Goal: Task Accomplishment & Management: Manage account settings

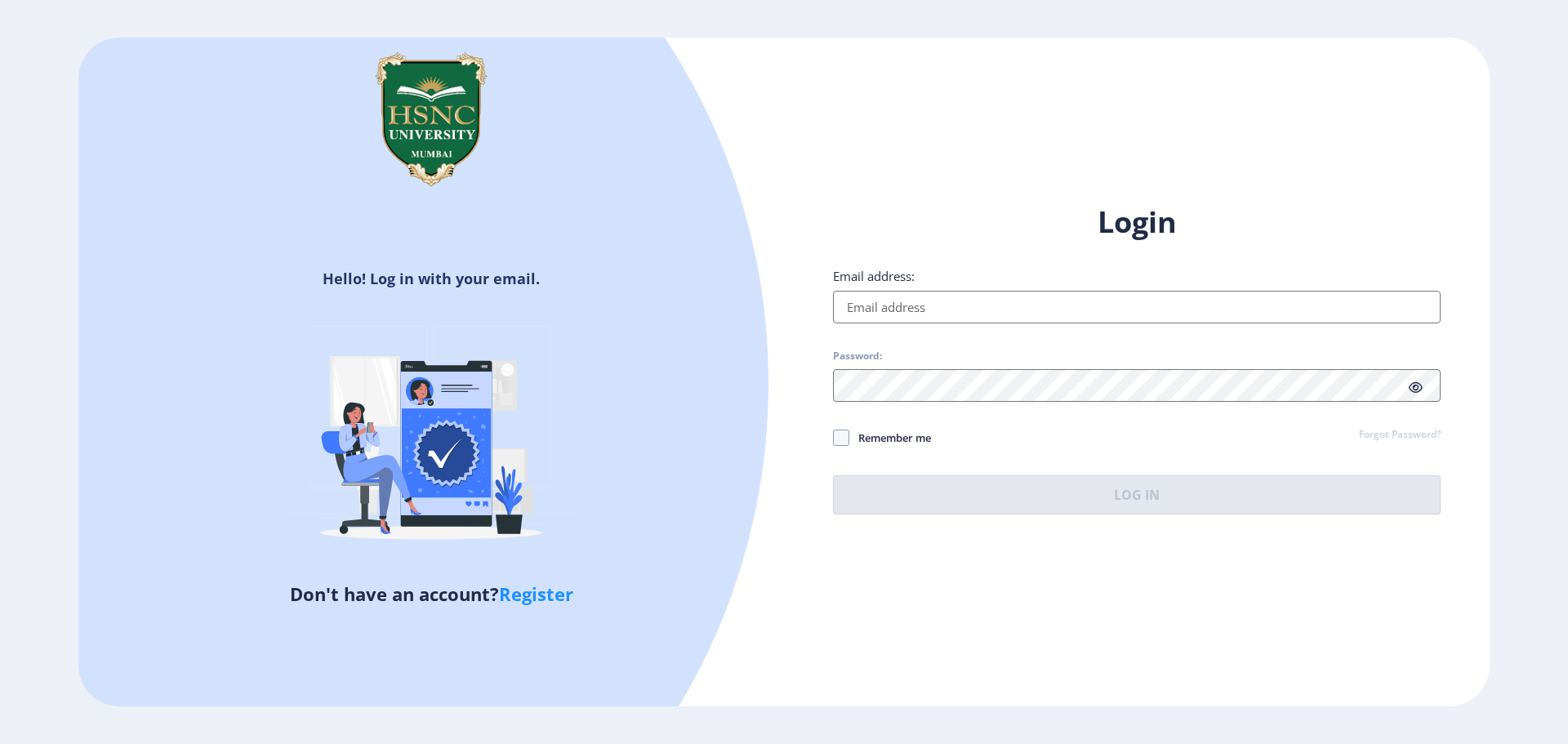
click at [915, 320] on input "Email address:" at bounding box center [1136, 307] width 608 height 33
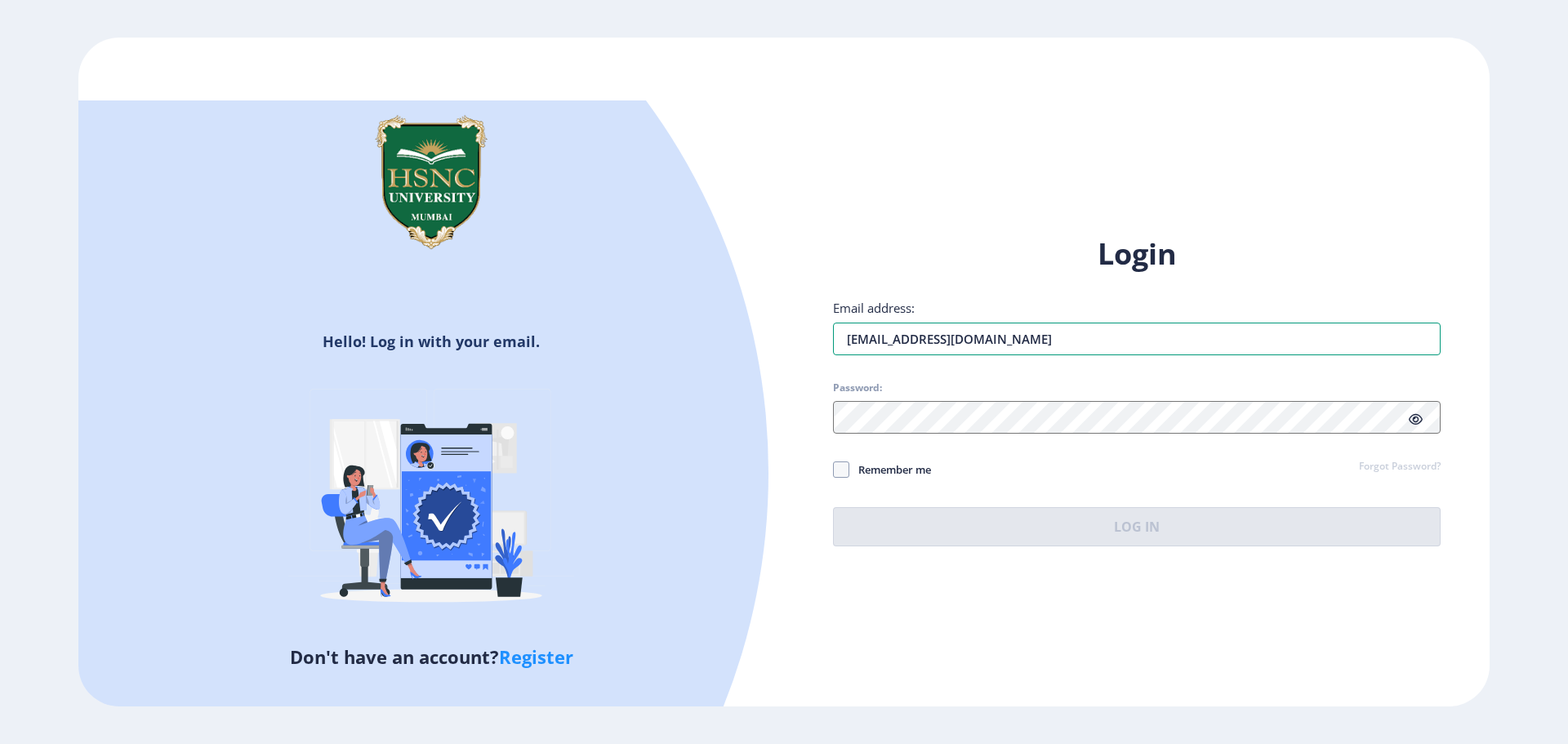
type input "[EMAIL_ADDRESS][DOMAIN_NAME]"
click at [1439, 460] on link "Forgot Password?" at bounding box center [1400, 467] width 82 height 15
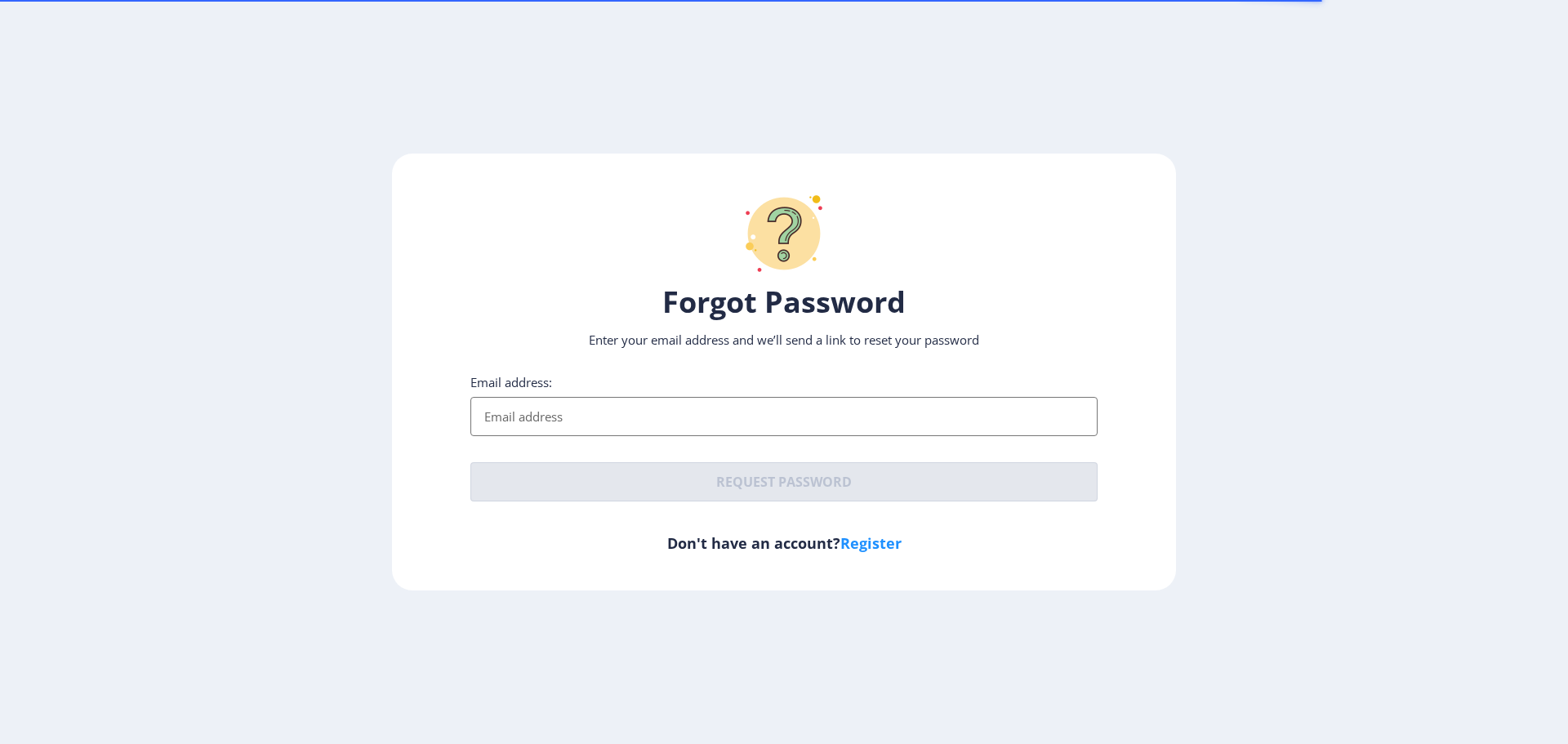
click at [679, 410] on input "Email address:" at bounding box center [783, 416] width 627 height 39
type input "[EMAIL_ADDRESS][DOMAIN_NAME]"
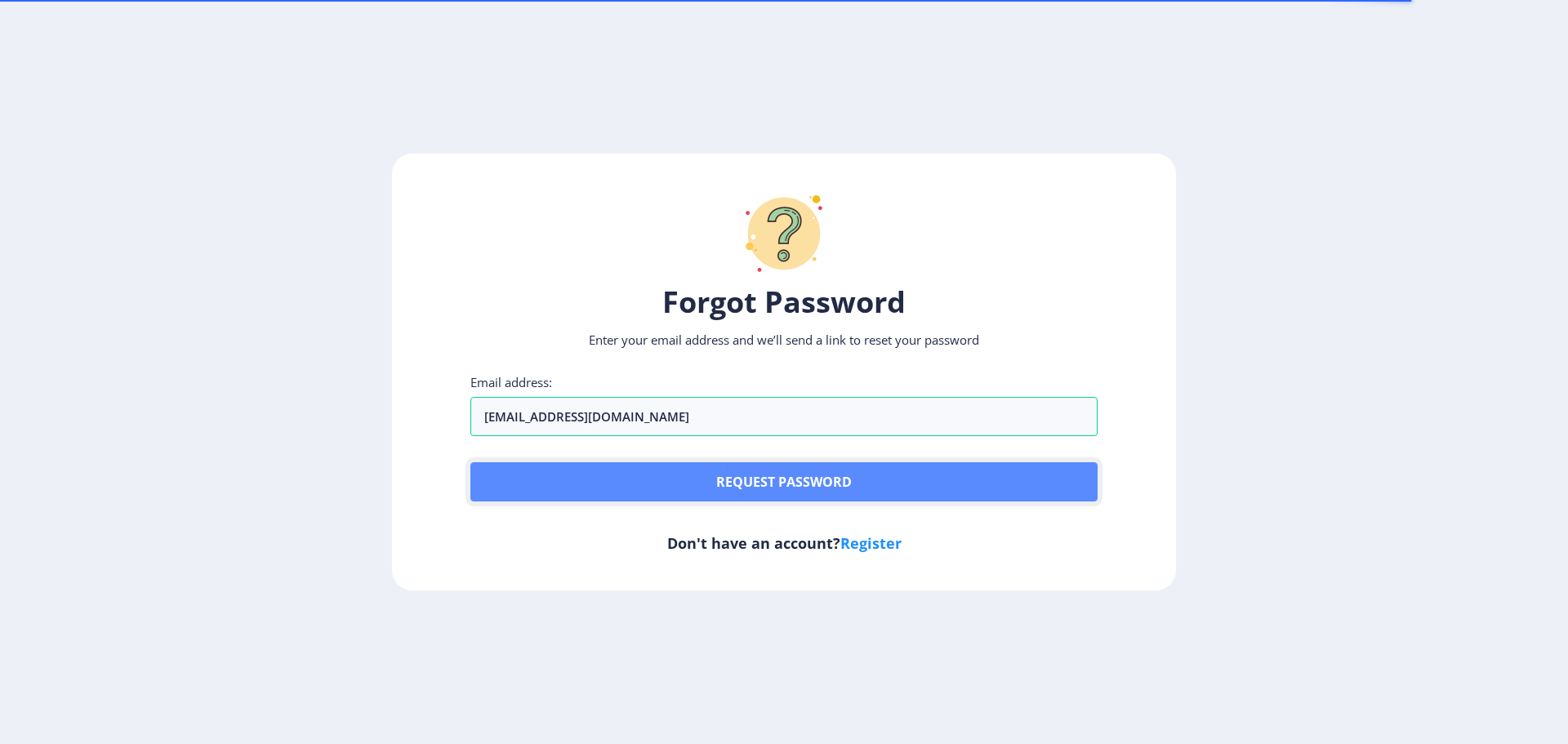
click at [779, 467] on button "Request password" at bounding box center [783, 482] width 627 height 39
